Goal: Task Accomplishment & Management: Complete application form

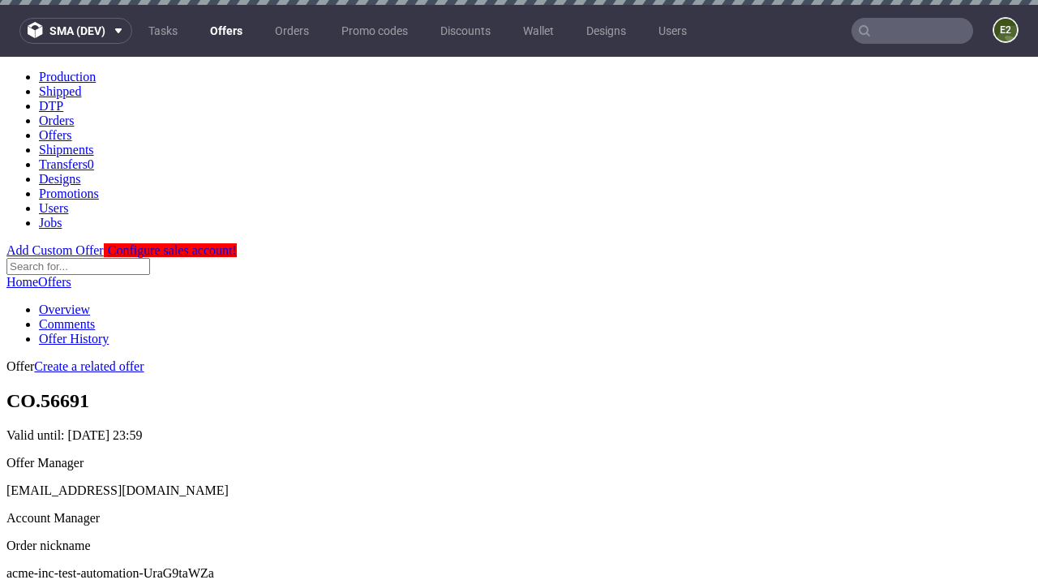
scroll to position [5, 0]
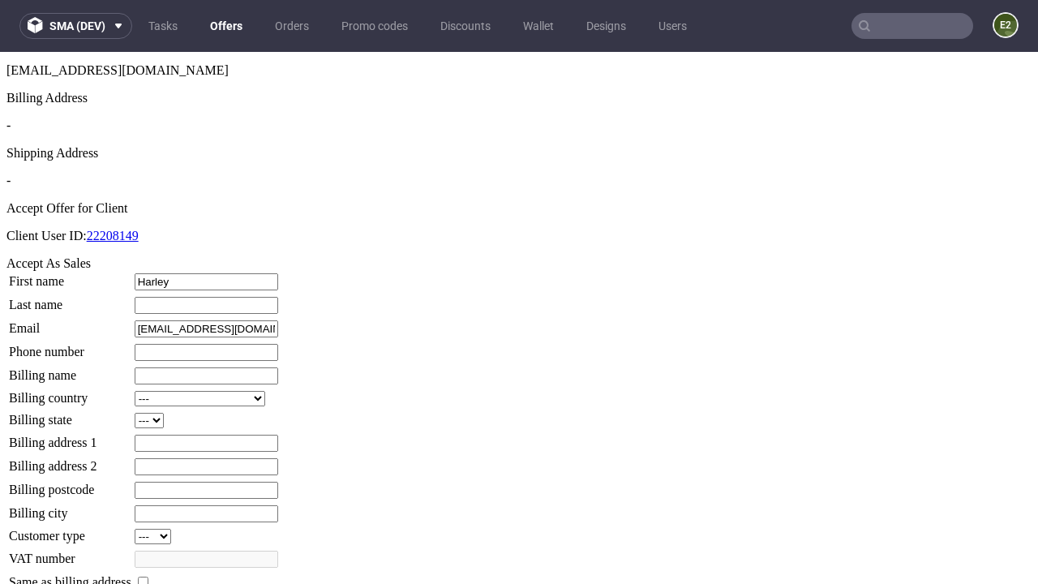
type input "Harley"
type input "[PERSON_NAME]"
type input "1509813888"
type input "Jordan9"
select select "13"
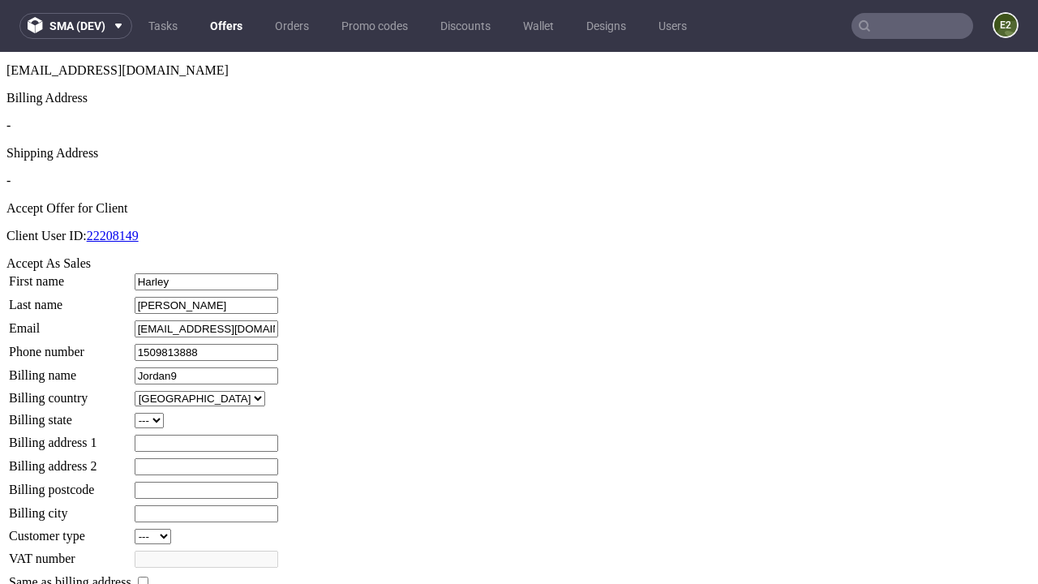
select select "132"
type input "Jordan9"
type input "[STREET_ADDRESS][PERSON_NAME]"
type input "MO4 4NW"
type input "Old [PERSON_NAME]"
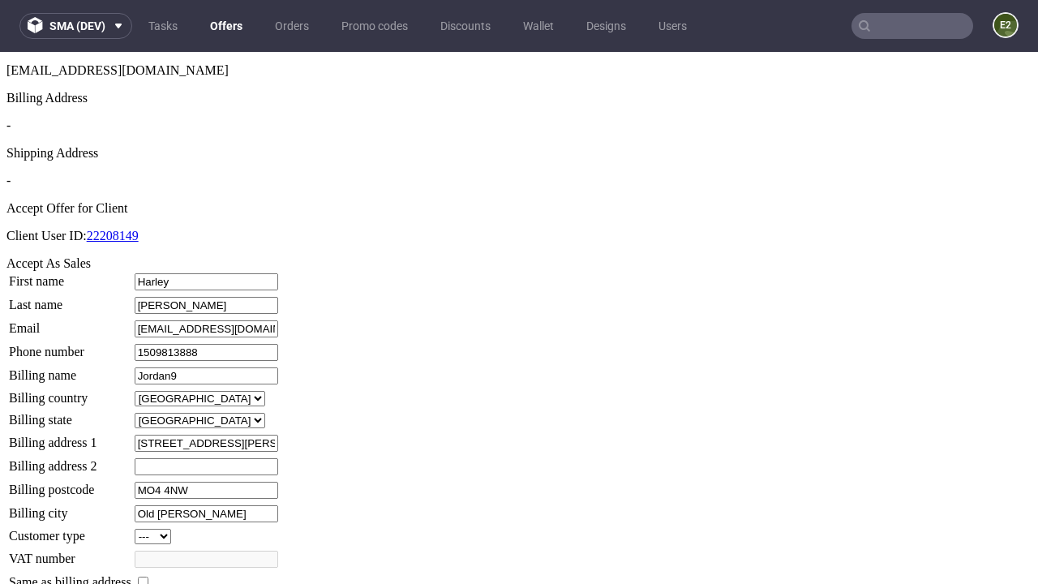
click at [148, 577] on input "checkbox" at bounding box center [143, 582] width 11 height 11
checkbox input "true"
type input "Jordan9"
select select "13"
type input "[STREET_ADDRESS][PERSON_NAME]"
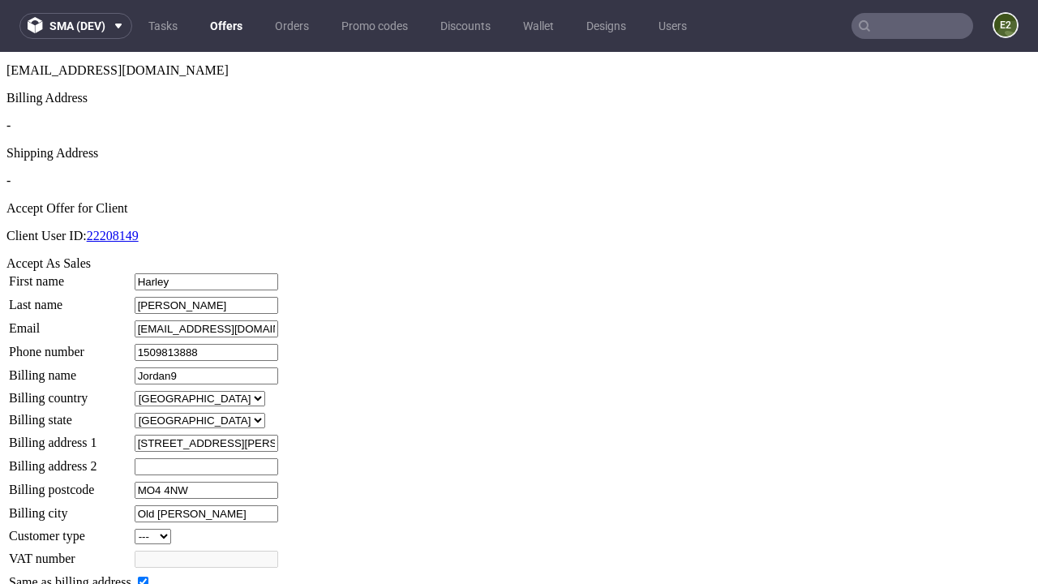
type input "MO4 4NW"
type input "Old [PERSON_NAME]"
select select "132"
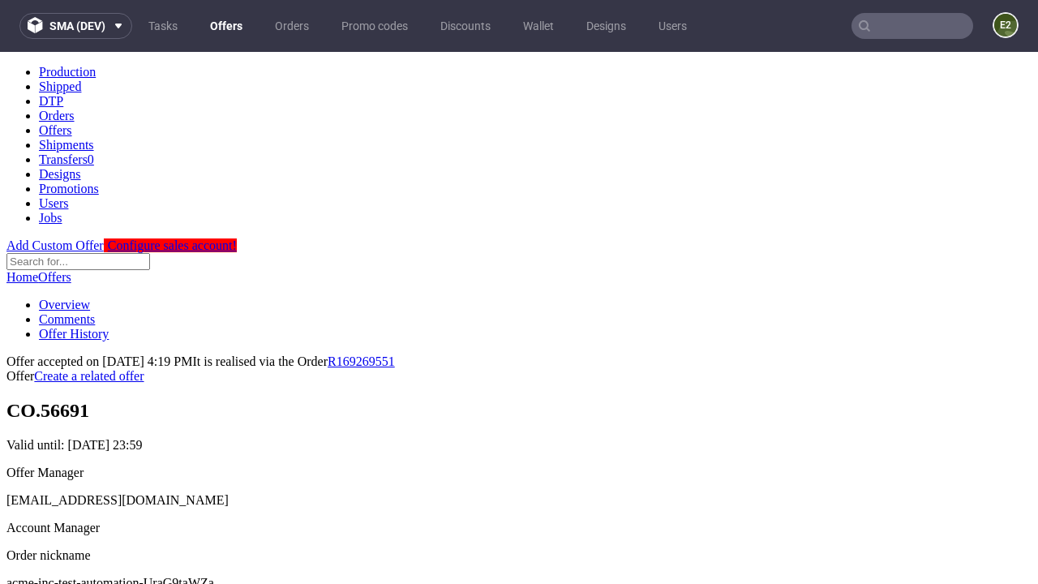
scroll to position [0, 0]
type input "[DATE]"
select select "12214305"
type input "In progress..."
